Goal: Information Seeking & Learning: Learn about a topic

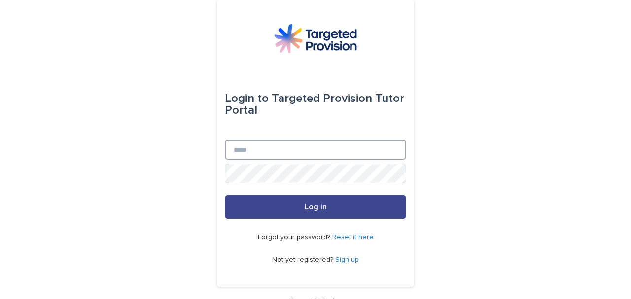
type input "**********"
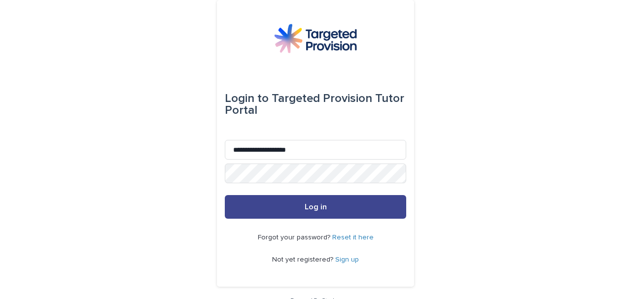
click at [317, 205] on span "Log in" at bounding box center [316, 207] width 22 height 8
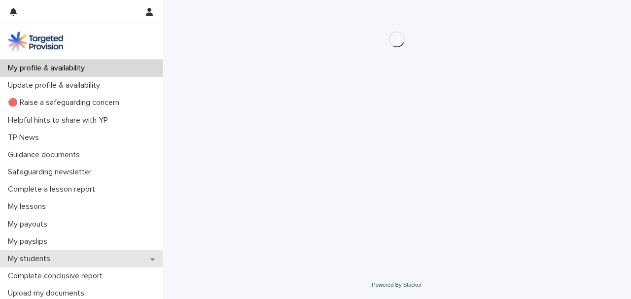
click at [78, 259] on div "My students" at bounding box center [81, 258] width 163 height 17
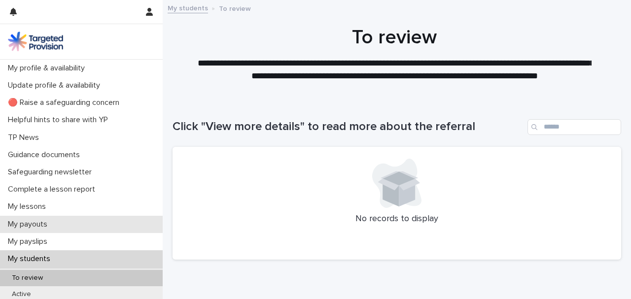
scroll to position [230, 0]
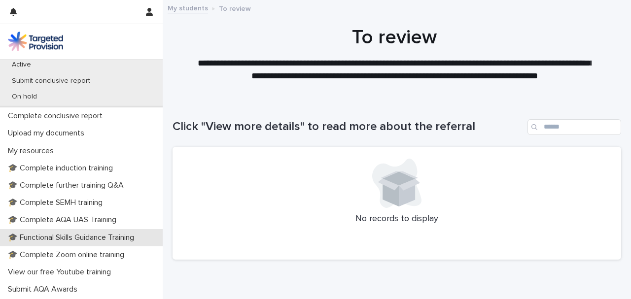
click at [33, 237] on p "🎓 Functional Skills Guidance Training" at bounding box center [73, 237] width 138 height 9
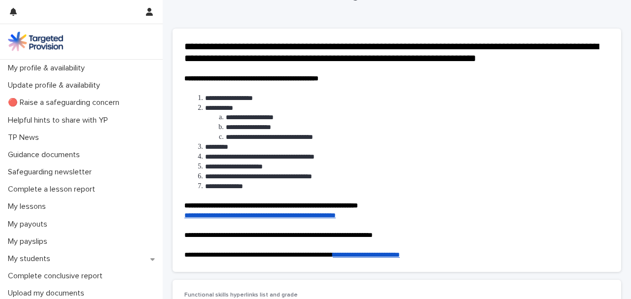
scroll to position [164, 0]
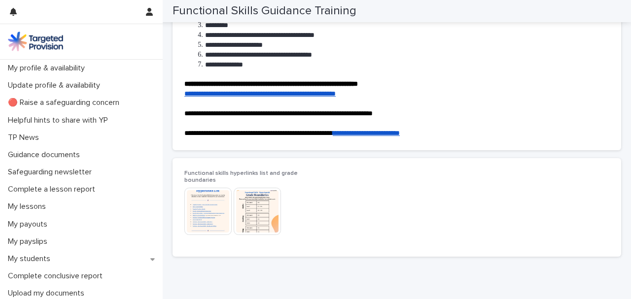
click at [201, 218] on img at bounding box center [207, 211] width 47 height 47
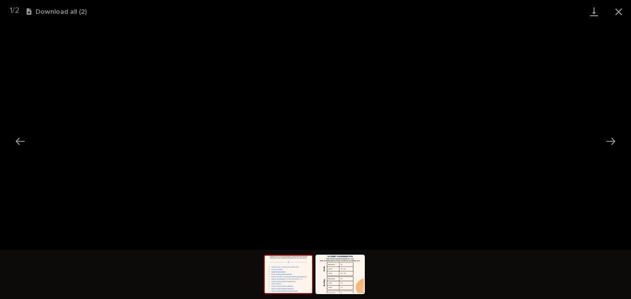
click at [278, 283] on img at bounding box center [288, 274] width 47 height 37
